Goal: Transaction & Acquisition: Purchase product/service

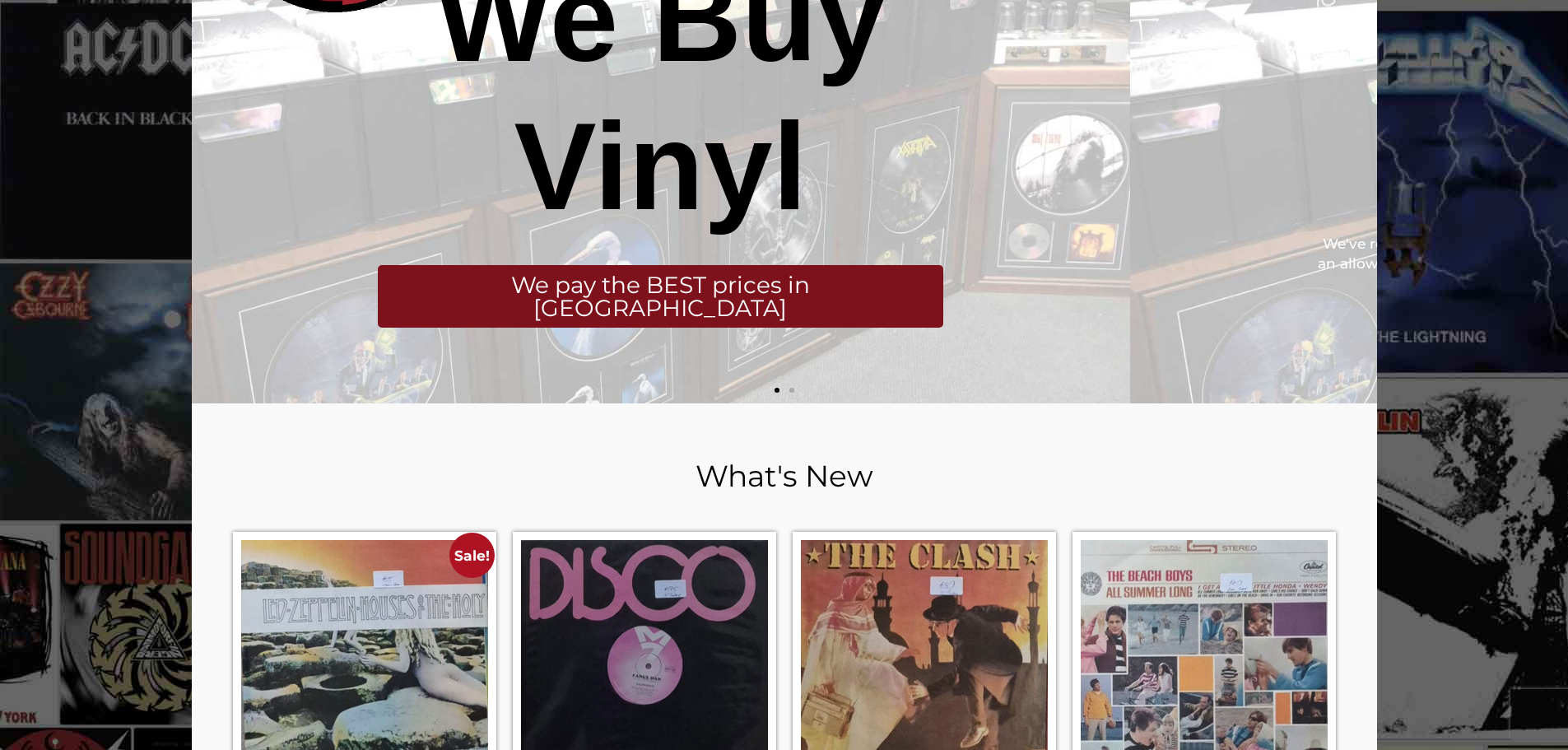
scroll to position [246, 0]
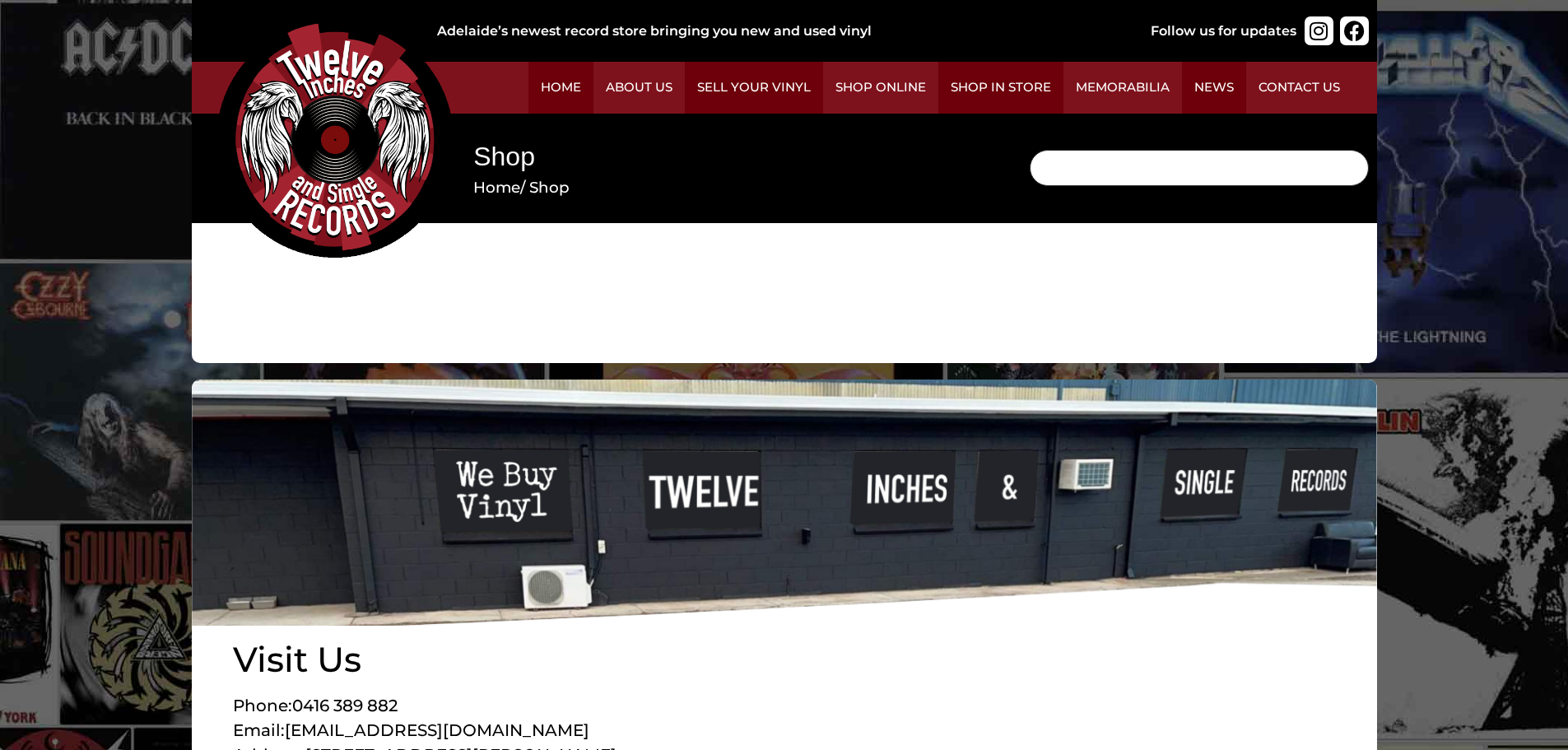
click at [1030, 186] on input "Search" at bounding box center [1199, 168] width 339 height 36
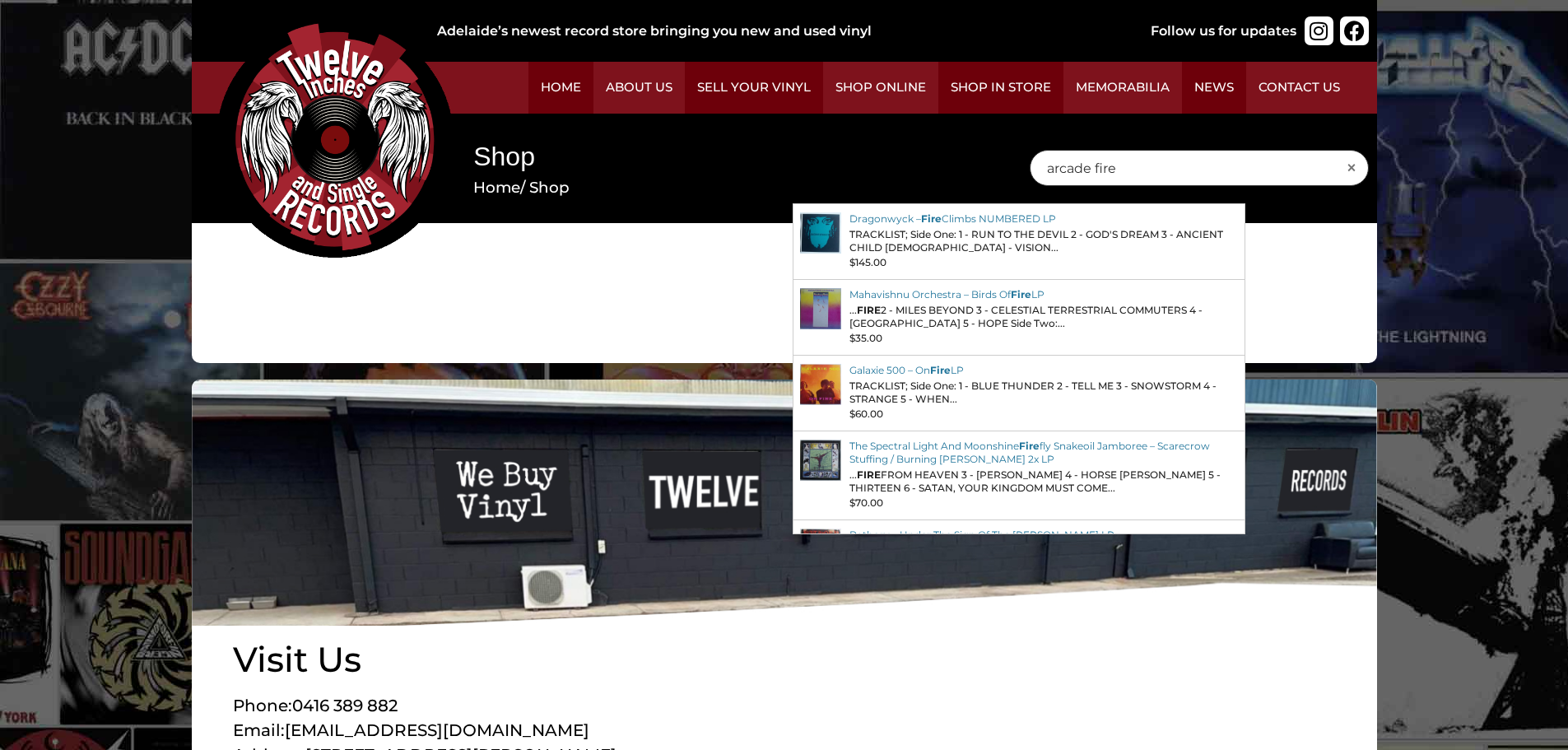
type input "arcade fire"
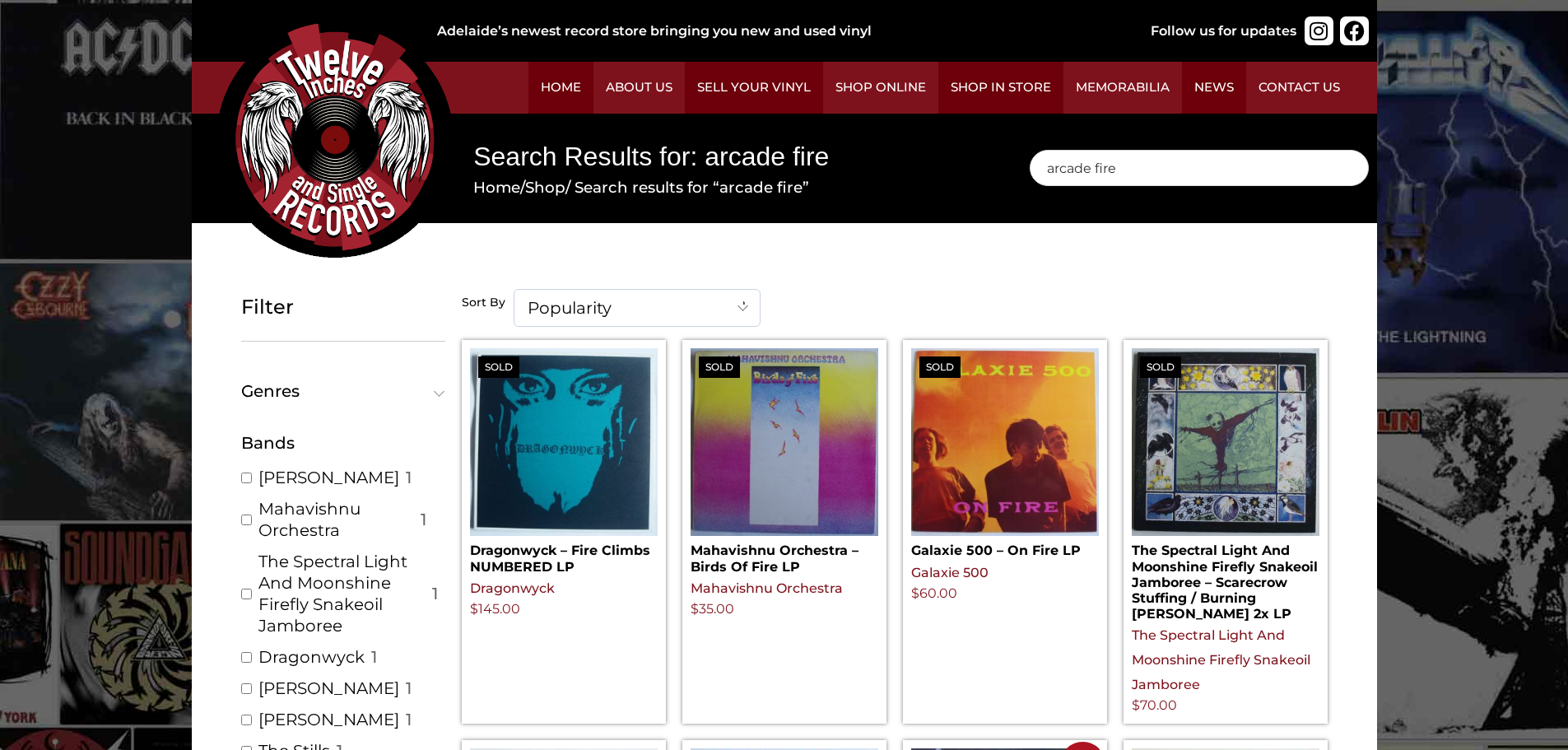
click at [454, 258] on img at bounding box center [335, 139] width 237 height 237
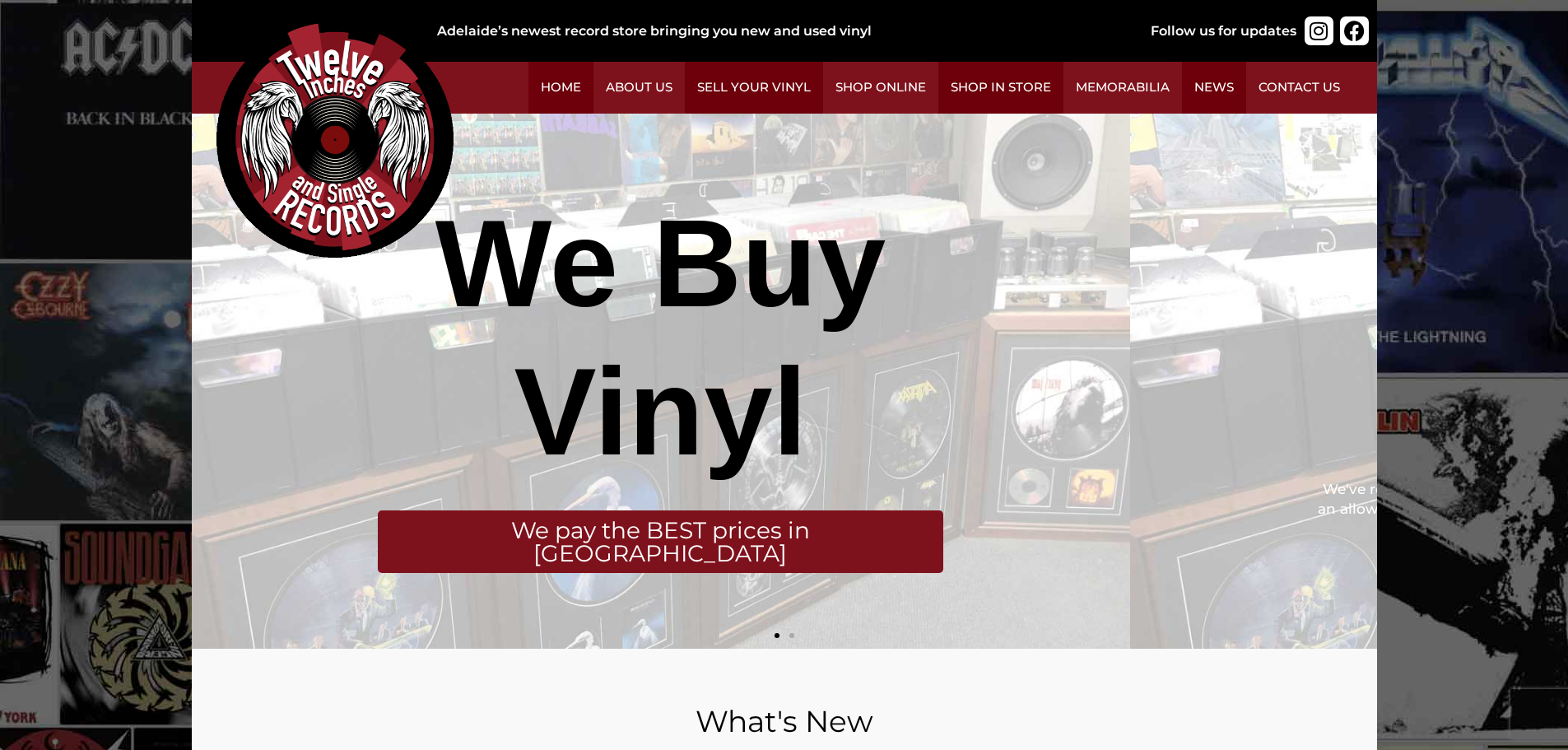
click at [454, 253] on img at bounding box center [335, 139] width 237 height 237
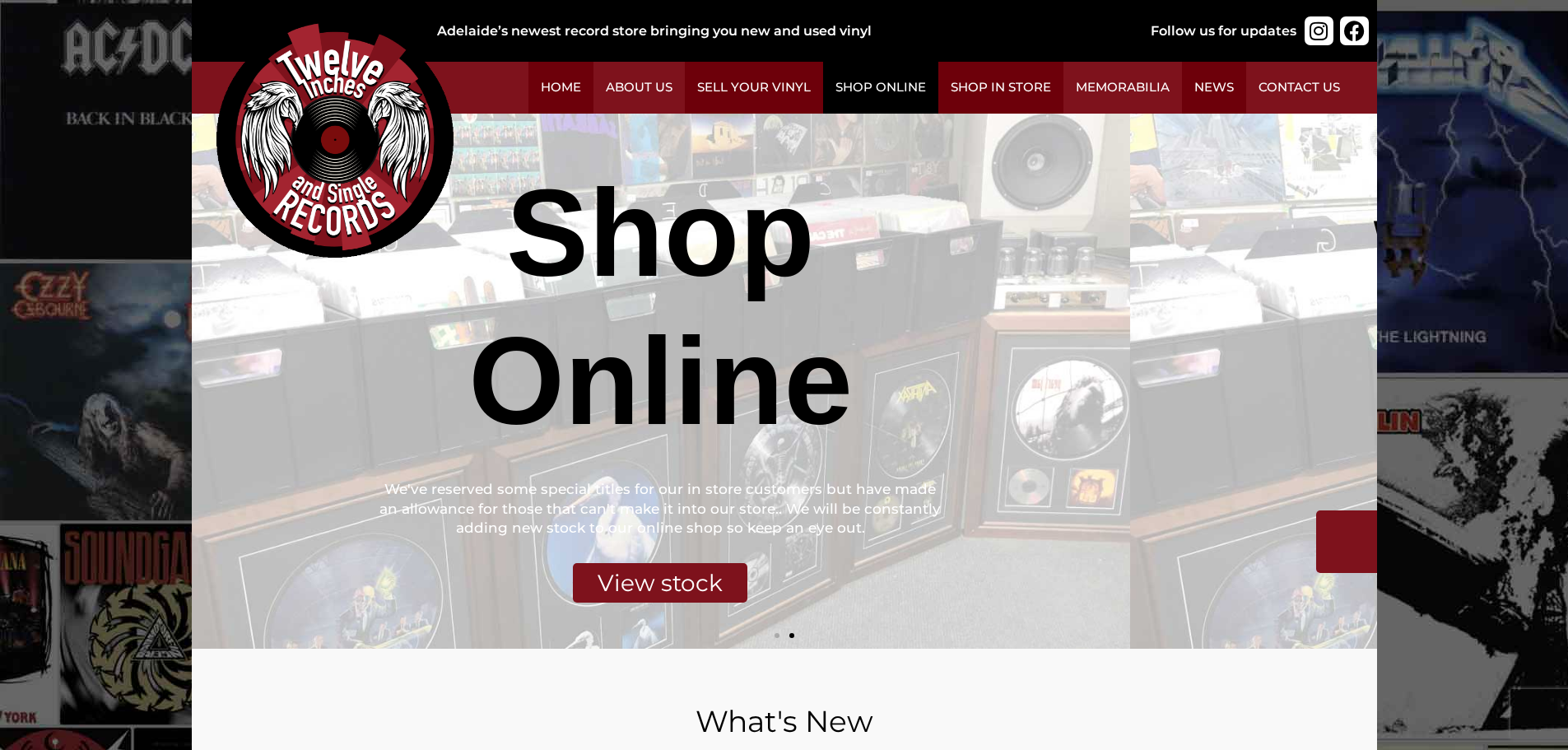
click at [938, 95] on link "Shop Online" at bounding box center [880, 88] width 116 height 52
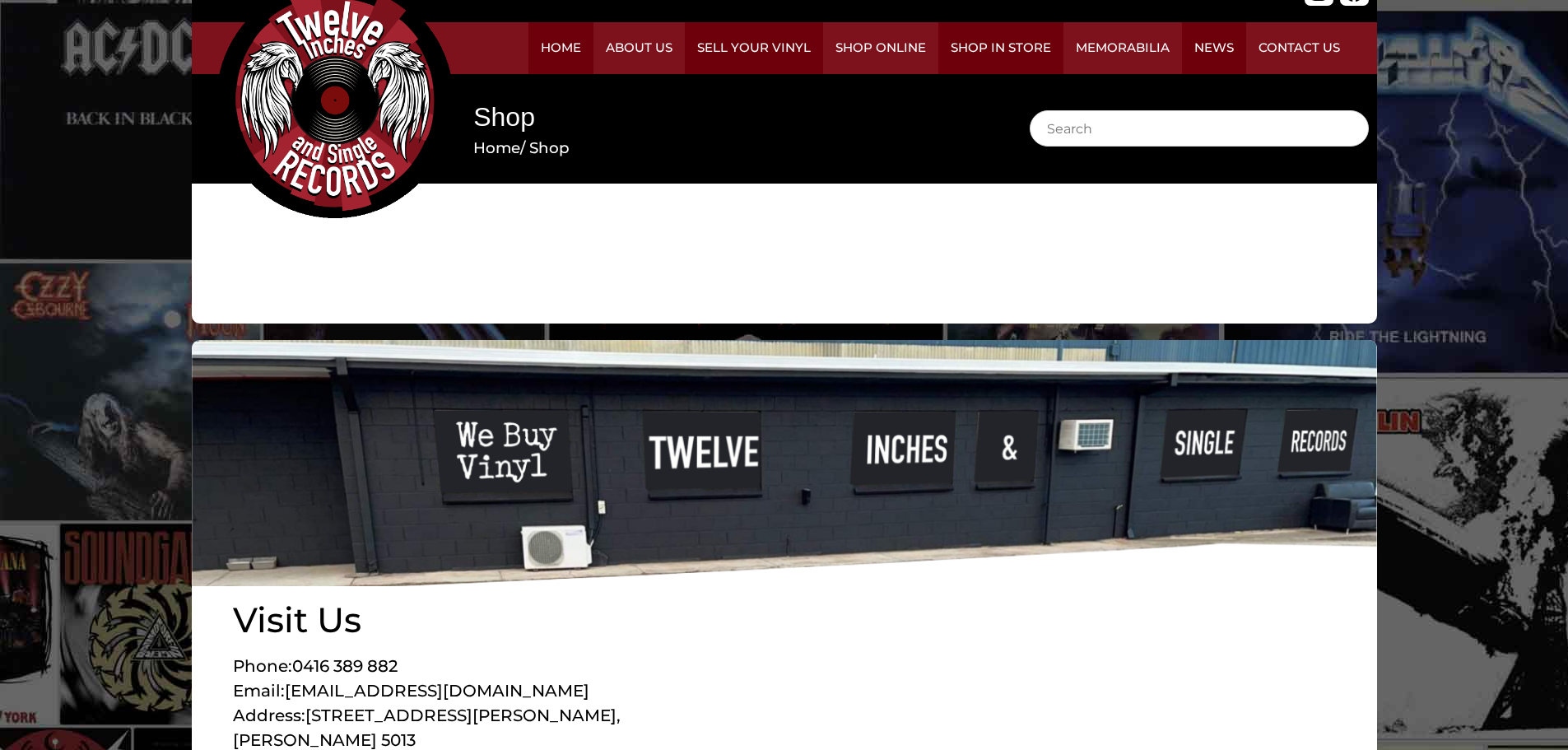
scroll to position [78, 0]
